Goal: Task Accomplishment & Management: Use online tool/utility

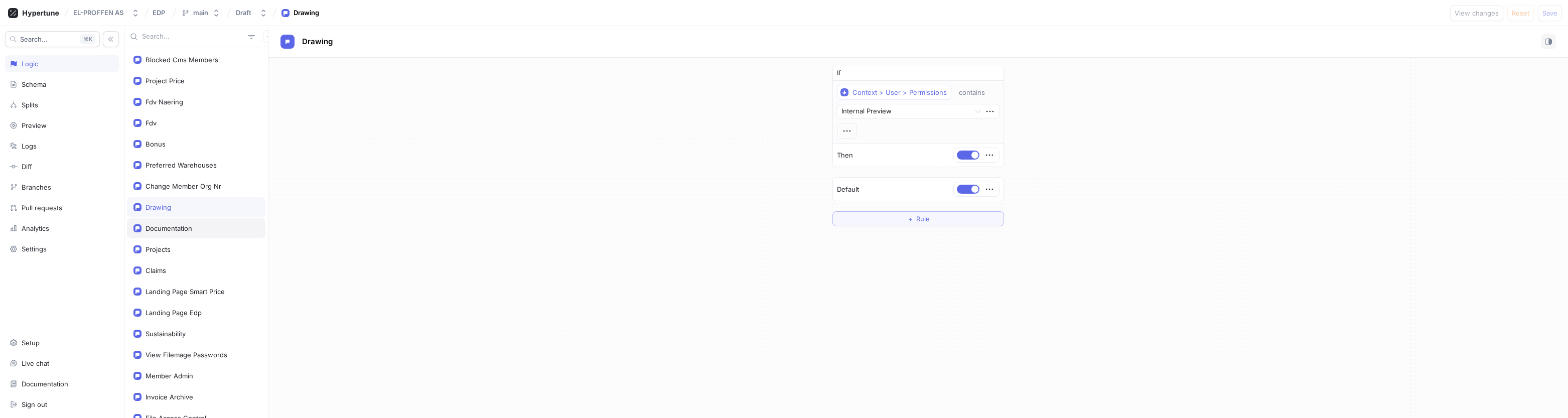
click at [162, 228] on div "Documentation" at bounding box center [169, 228] width 47 height 8
click at [167, 206] on div "Drawing" at bounding box center [158, 207] width 26 height 8
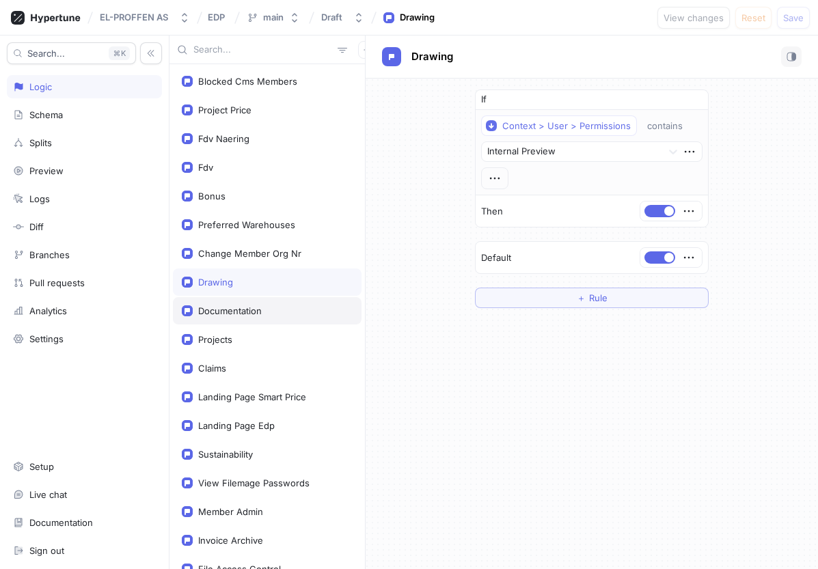
click at [249, 310] on div "Documentation" at bounding box center [230, 310] width 64 height 11
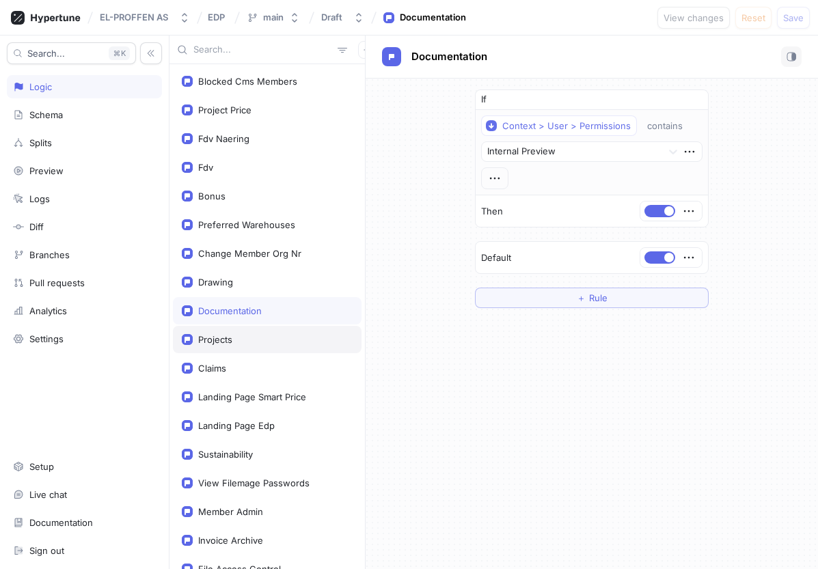
click at [225, 344] on div "Projects" at bounding box center [215, 339] width 34 height 11
click at [659, 256] on button "button" at bounding box center [659, 257] width 31 height 12
click at [793, 23] on button "Save" at bounding box center [793, 18] width 33 height 22
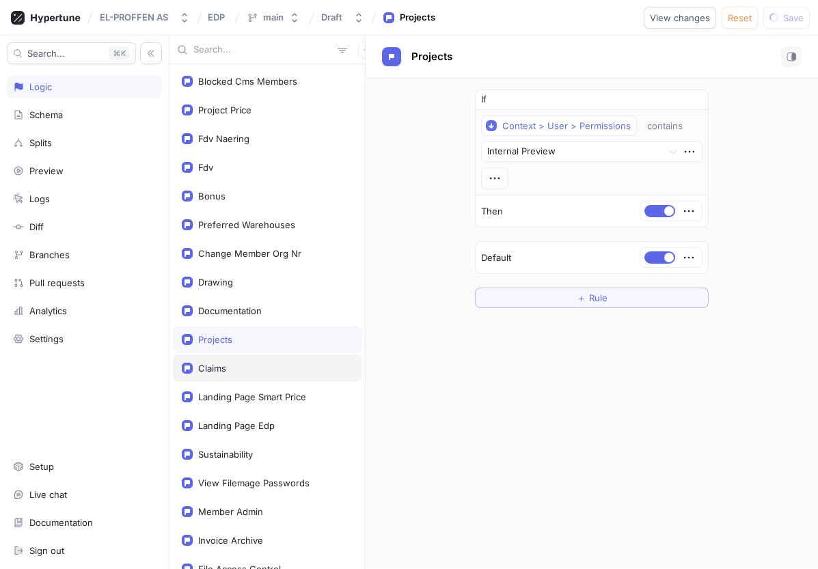
click at [236, 368] on div "Claims" at bounding box center [267, 368] width 171 height 11
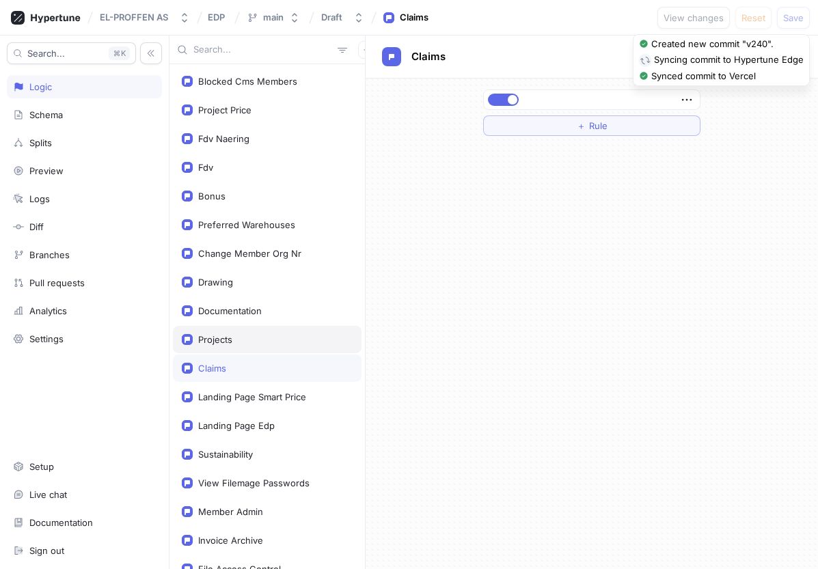
click at [253, 344] on div "Projects" at bounding box center [267, 339] width 171 height 11
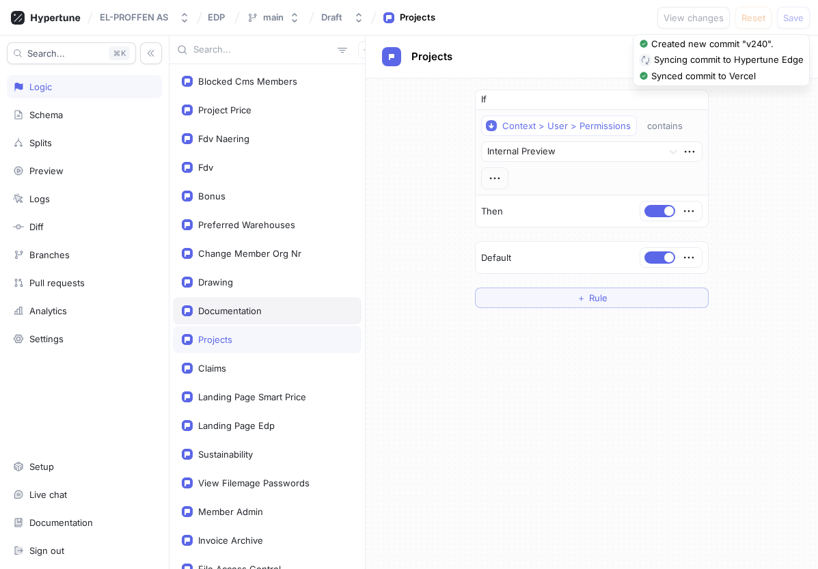
click at [268, 309] on div "Documentation" at bounding box center [267, 310] width 171 height 11
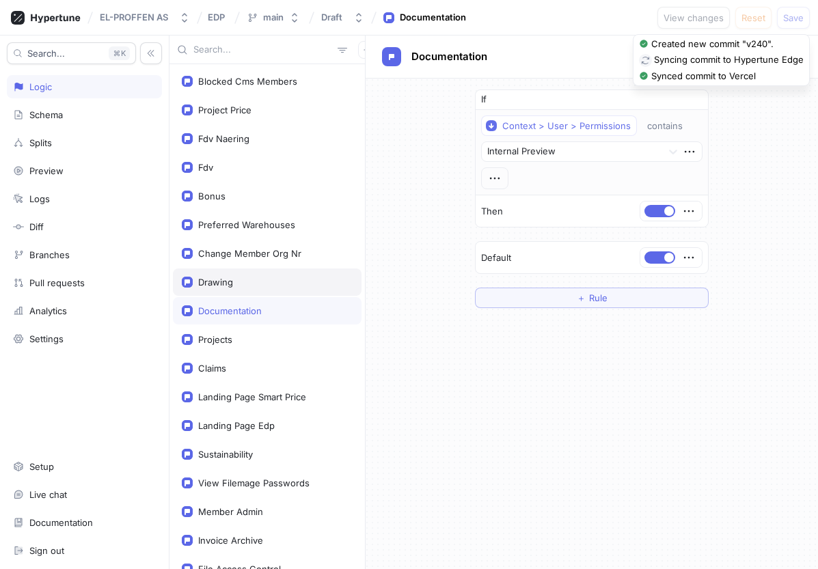
click at [272, 275] on div "Drawing" at bounding box center [267, 281] width 189 height 27
click at [256, 251] on div "Change Member Org Nr" at bounding box center [249, 253] width 103 height 11
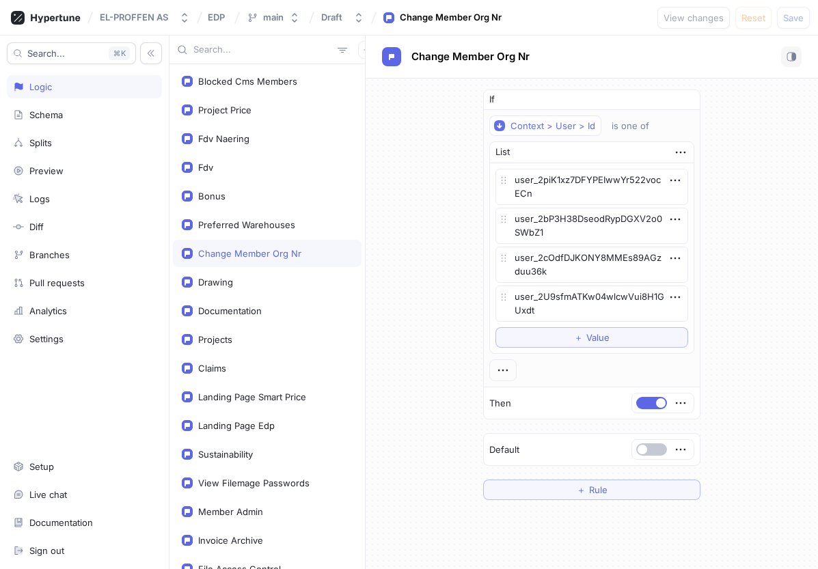
type textarea "x"
